Goal: Information Seeking & Learning: Learn about a topic

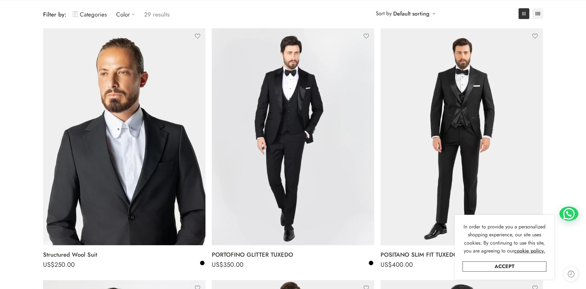
scroll to position [95, 0]
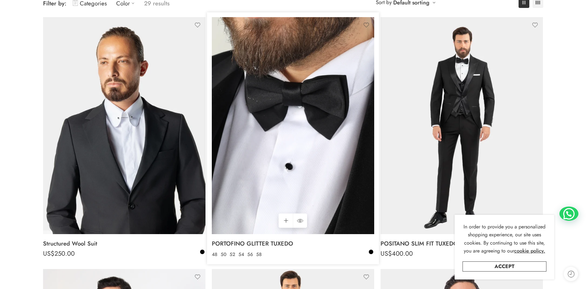
click at [307, 163] on img at bounding box center [293, 125] width 162 height 217
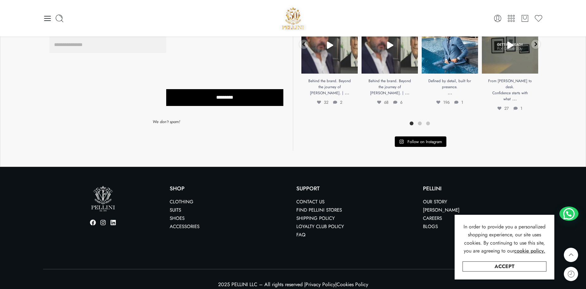
scroll to position [786, 0]
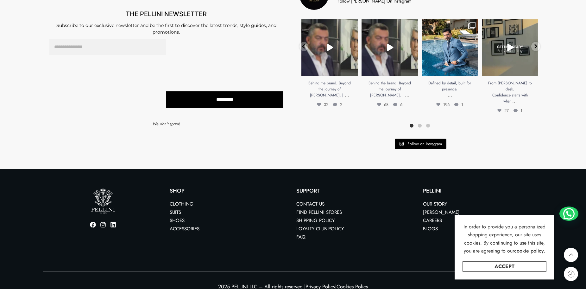
scroll to position [976, 0]
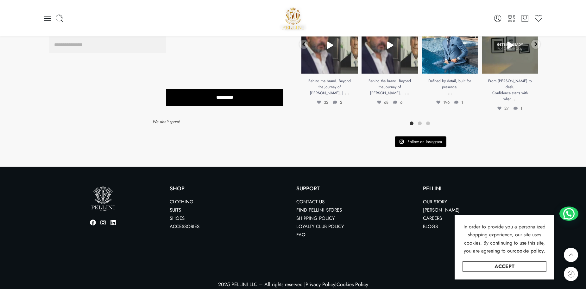
click at [519, 272] on div "In order to provide you a personalized shopping experience, our site uses cooki…" at bounding box center [505, 246] width 100 height 65
click at [519, 266] on link "Accept" at bounding box center [505, 266] width 84 height 10
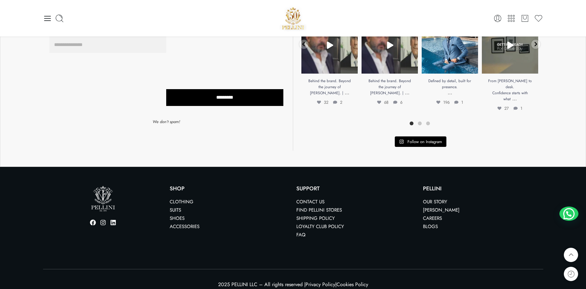
click at [321, 198] on link "Contact us" at bounding box center [310, 201] width 28 height 7
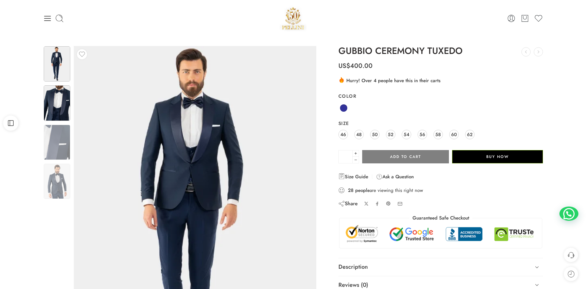
click at [55, 106] on img at bounding box center [57, 102] width 27 height 35
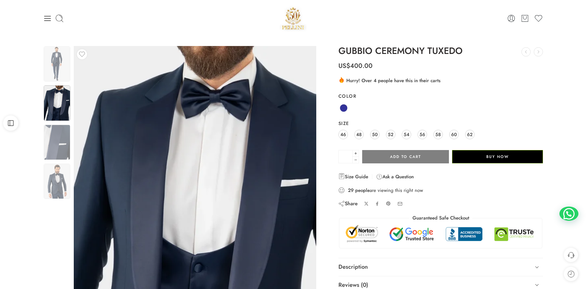
click at [310, 4] on div "0 Cart 0 Cart 0 Wishlist Search here" at bounding box center [293, 18] width 586 height 36
click at [297, 16] on img at bounding box center [293, 18] width 27 height 27
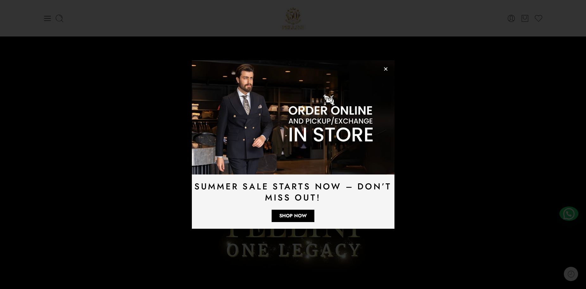
click at [385, 67] on icon "Close" at bounding box center [386, 69] width 5 height 5
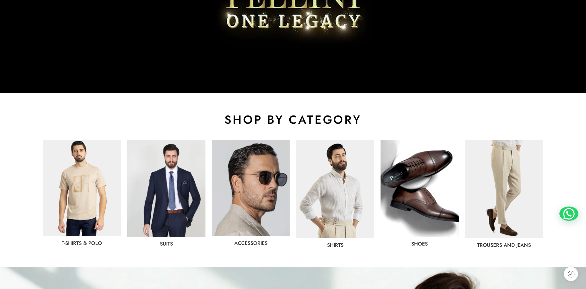
scroll to position [253, 0]
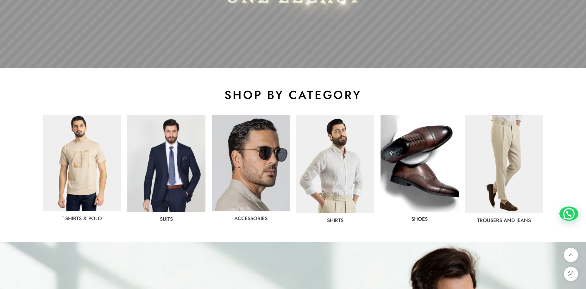
click at [175, 148] on img at bounding box center [166, 163] width 78 height 97
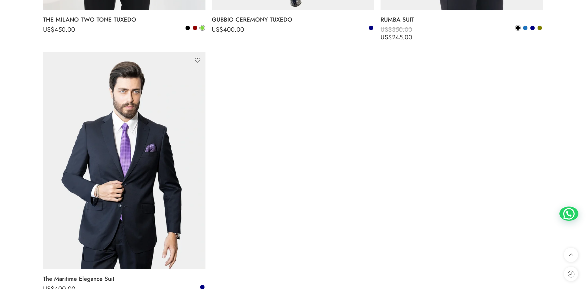
scroll to position [792, 0]
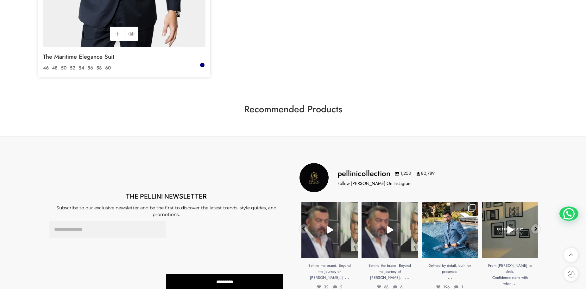
click at [199, 66] on div "The Maritime Elegance Suit US$ 400.00 US$ 400.00 46 48 50 52 54 56 58 60" at bounding box center [124, 62] width 162 height 30
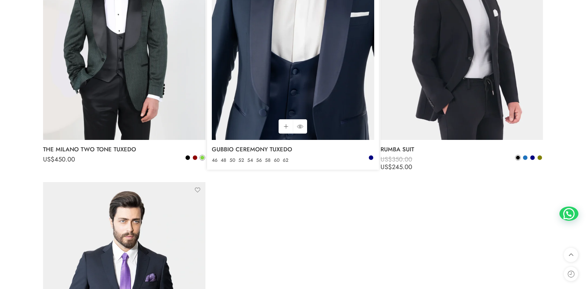
scroll to position [443, 0]
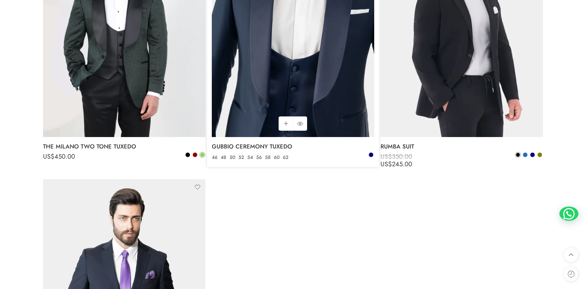
click at [318, 75] on img at bounding box center [293, 28] width 162 height 217
